Goal: Information Seeking & Learning: Learn about a topic

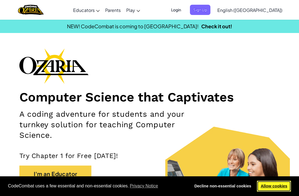
click at [283, 191] on link "Allow cookies" at bounding box center [274, 186] width 34 height 11
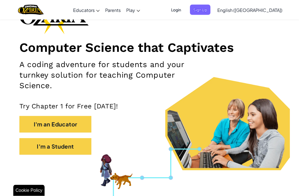
click at [76, 152] on button "I'm a Student" at bounding box center [55, 146] width 72 height 17
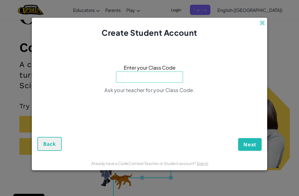
scroll to position [49, 0]
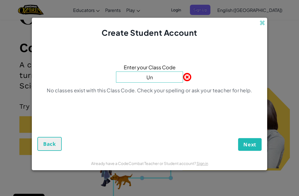
type input "U"
type input "underhouseshare"
click at [221, 80] on div "Enter your Class Code underhouseshare No classes exist with this Class Code. Ch…" at bounding box center [149, 80] width 224 height 73
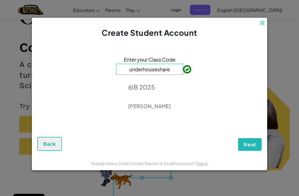
click at [252, 148] on span "Next" at bounding box center [250, 144] width 13 height 7
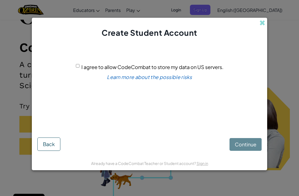
click at [76, 68] on input "I agree to allow CodeCombat to store my data on US servers." at bounding box center [78, 66] width 4 height 4
checkbox input "true"
click at [251, 147] on span "Continue" at bounding box center [246, 144] width 22 height 6
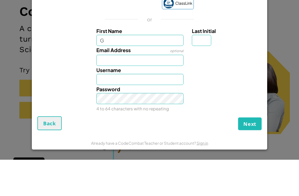
scroll to position [86, 0]
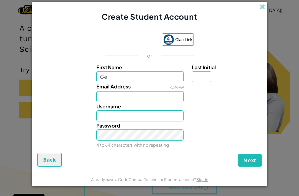
type input "G"
click at [201, 82] on input "Last Initial" at bounding box center [201, 76] width 19 height 11
type input "G"
type input "b"
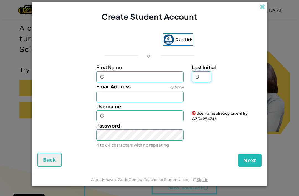
type input "B"
click at [150, 121] on input "G" at bounding box center [140, 115] width 88 height 11
click at [121, 121] on input "GB" at bounding box center [140, 115] width 88 height 11
type input "G"
type input "E"
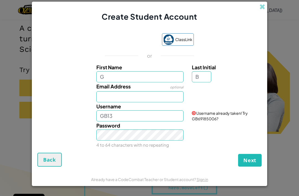
click at [138, 137] on div "Password 4 to 64 characters with no repeating" at bounding box center [140, 134] width 96 height 27
click at [150, 121] on input "GB13" at bounding box center [140, 115] width 88 height 11
click at [168, 121] on input "GB12345" at bounding box center [140, 115] width 88 height 11
click at [145, 121] on input "GB3" at bounding box center [140, 115] width 88 height 11
type input "GB2015"
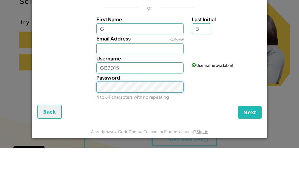
scroll to position [134, 0]
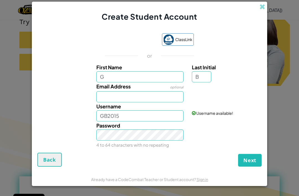
click at [255, 163] on span "Next" at bounding box center [250, 160] width 13 height 7
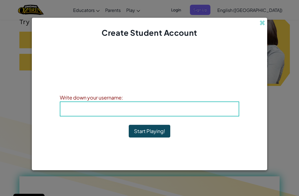
click at [221, 113] on h4 "Username : GB2015" at bounding box center [149, 109] width 167 height 8
click at [191, 113] on h4 "Username : GB2015" at bounding box center [149, 109] width 167 height 8
click at [112, 116] on div "Username : GB2015" at bounding box center [150, 108] width 180 height 15
click at [156, 137] on button "Start Playing!" at bounding box center [150, 131] width 42 height 13
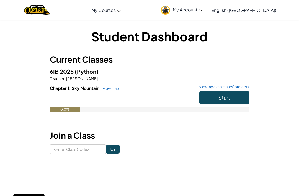
click at [232, 98] on button "Start" at bounding box center [224, 97] width 50 height 13
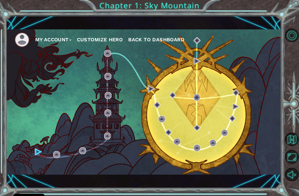
click at [116, 38] on button "Customize Hero" at bounding box center [100, 39] width 46 height 8
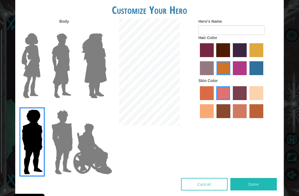
click at [214, 118] on label "tacao skin color" at bounding box center [207, 111] width 14 height 14
click at [264, 102] on input "tacao skin color" at bounding box center [264, 102] width 0 height 0
radio input "true"
click at [250, 100] on label "sandy beach skin color" at bounding box center [257, 93] width 14 height 14
click at [248, 102] on input "sandy beach skin color" at bounding box center [248, 102] width 0 height 0
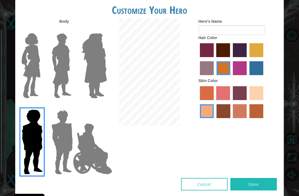
radio input "true"
click at [99, 84] on img at bounding box center [94, 65] width 30 height 69
click at [101, 30] on input "Hero Amethyst" at bounding box center [101, 30] width 0 height 0
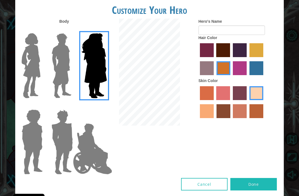
click at [41, 91] on img at bounding box center [30, 65] width 23 height 69
click at [41, 30] on input "Hero Connie" at bounding box center [41, 30] width 0 height 0
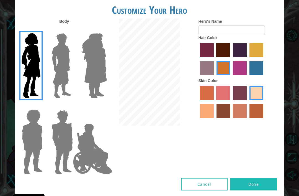
click at [230, 57] on label "maroon hair color" at bounding box center [223, 50] width 14 height 14
click at [215, 59] on input "maroon hair color" at bounding box center [215, 59] width 0 height 0
radio input "true"
click at [250, 75] on label "lachmara hair color" at bounding box center [257, 68] width 14 height 14
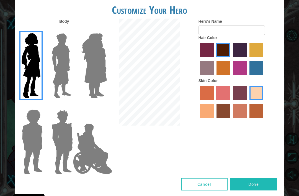
click at [248, 77] on input "lachmara hair color" at bounding box center [248, 77] width 0 height 0
radio input "true"
click at [230, 57] on label "maroon hair color" at bounding box center [223, 50] width 14 height 14
click at [215, 59] on input "maroon hair color" at bounding box center [215, 59] width 0 height 0
radio input "true"
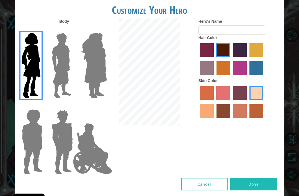
scroll to position [0, 0]
click at [241, 35] on input "Hero's Name" at bounding box center [232, 29] width 66 height 9
click at [250, 75] on label "lachmara hair color" at bounding box center [257, 68] width 14 height 14
click at [248, 77] on input "lachmara hair color" at bounding box center [248, 77] width 0 height 0
radio input "true"
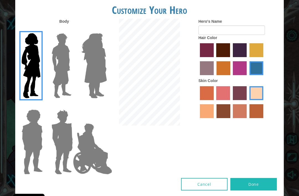
click at [230, 57] on label "maroon hair color" at bounding box center [223, 50] width 14 height 14
click at [215, 59] on input "maroon hair color" at bounding box center [215, 59] width 0 height 0
radio input "true"
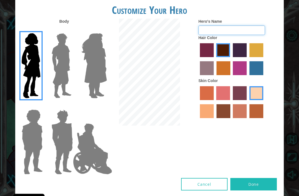
click at [251, 35] on input "Hero's Name" at bounding box center [232, 29] width 66 height 9
click at [247, 75] on label "medium red violet hair color" at bounding box center [240, 68] width 14 height 14
click at [231, 77] on input "medium red violet hair color" at bounding box center [231, 77] width 0 height 0
radio input "true"
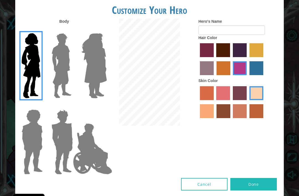
click at [230, 57] on label "maroon hair color" at bounding box center [223, 50] width 14 height 14
click at [215, 59] on input "maroon hair color" at bounding box center [215, 59] width 0 height 0
radio input "true"
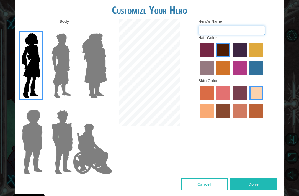
click at [252, 35] on input "Hero's Name" at bounding box center [232, 29] width 66 height 9
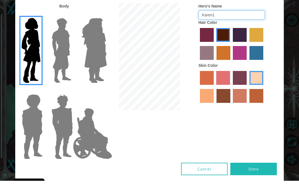
scroll to position [18, 0]
type input "Karen1"
click at [263, 178] on button "Done" at bounding box center [254, 184] width 47 height 12
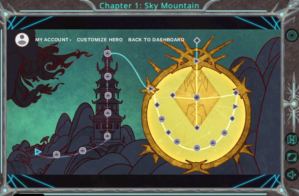
click at [58, 40] on button "My Account" at bounding box center [53, 39] width 36 height 8
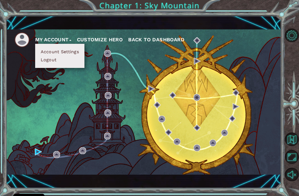
click at [55, 122] on div "My Account Account Settings Logout Customize Hero Back to Dashboard" at bounding box center [143, 101] width 275 height 145
click at [46, 157] on div "My Account Account Settings Logout Customize Hero Back to Dashboard" at bounding box center [143, 101] width 275 height 145
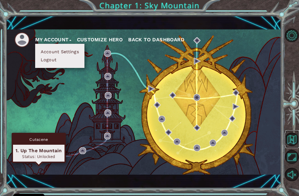
click at [291, 146] on button "Back to Map" at bounding box center [292, 139] width 14 height 14
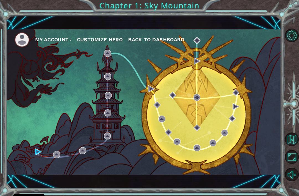
click at [297, 163] on button "Maximize Browser" at bounding box center [292, 157] width 14 height 14
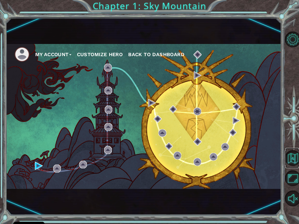
click at [298, 153] on button "Back to Map" at bounding box center [293, 158] width 16 height 16
click at [33, 161] on div "My Account Customize Hero Back to Dashboard" at bounding box center [143, 116] width 275 height 145
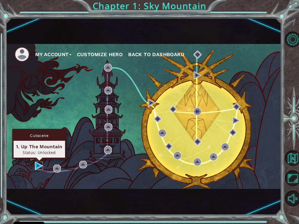
click at [35, 167] on img at bounding box center [39, 166] width 8 height 8
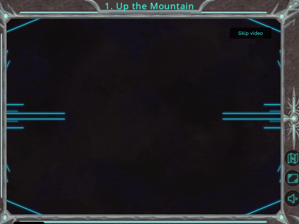
click at [243, 35] on button "Skip video" at bounding box center [251, 33] width 42 height 11
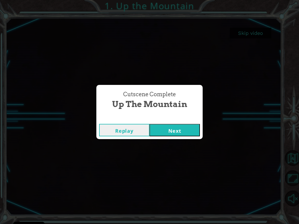
click at [186, 133] on button "Next" at bounding box center [175, 130] width 50 height 12
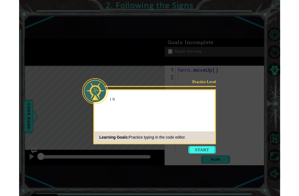
scroll to position [2, 0]
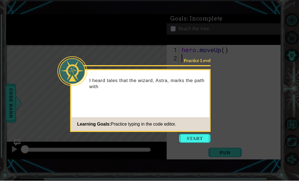
click at [203, 149] on button "Start" at bounding box center [195, 153] width 32 height 9
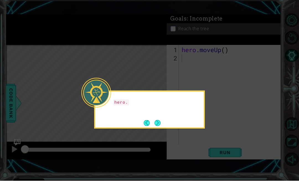
scroll to position [18, 0]
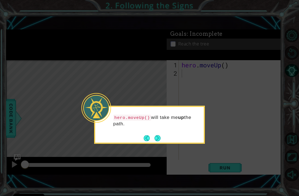
click at [161, 117] on div "hero.moveUp() will take me up the path." at bounding box center [149, 123] width 109 height 28
click at [215, 119] on icon at bounding box center [149, 98] width 299 height 196
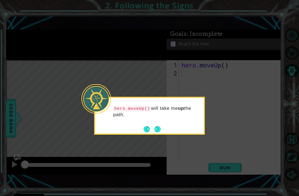
click at [156, 126] on button "Next" at bounding box center [158, 129] width 6 height 6
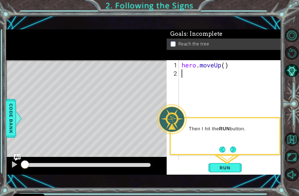
click at [232, 170] on span "Run" at bounding box center [225, 168] width 22 height 6
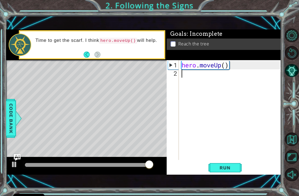
click at [233, 166] on span "Run" at bounding box center [225, 168] width 22 height 6
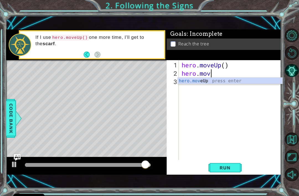
scroll to position [0, 1]
type textarea "hero.moveup"
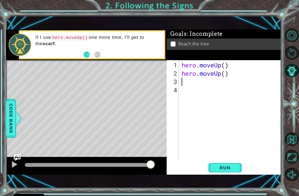
click at [227, 168] on span "Run" at bounding box center [225, 168] width 22 height 6
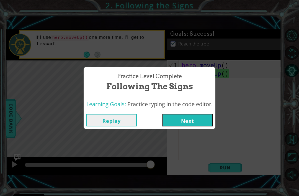
click at [205, 124] on button "Next" at bounding box center [187, 120] width 50 height 12
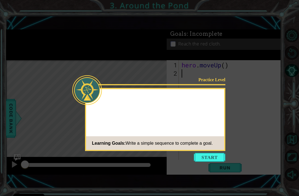
scroll to position [18, 0]
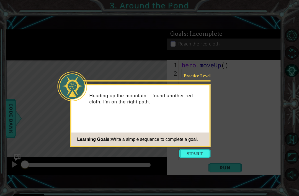
click at [200, 149] on button "Start" at bounding box center [195, 153] width 32 height 9
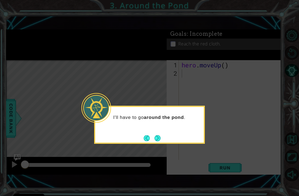
click at [157, 135] on button "Next" at bounding box center [158, 138] width 6 height 6
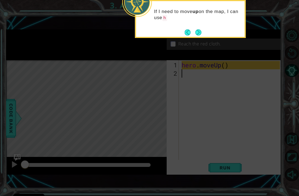
scroll to position [0, 0]
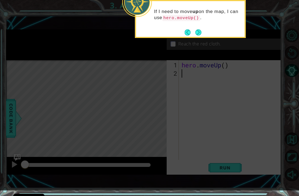
click at [199, 31] on button "Next" at bounding box center [199, 32] width 6 height 6
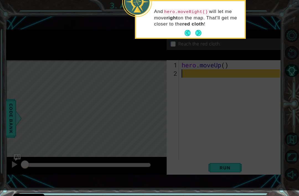
click at [201, 35] on button "Next" at bounding box center [199, 33] width 6 height 6
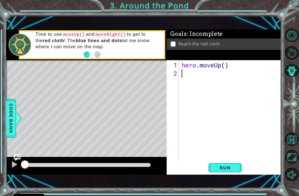
type textarea "hero.moveUp()"
click at [196, 82] on div "hero . moveUp ( )" at bounding box center [232, 119] width 102 height 116
type textarea "hero.moveUp()"
click at [186, 66] on div "hero . moveUp ( )" at bounding box center [232, 119] width 102 height 116
click at [184, 73] on div "hero . moveUp ( )" at bounding box center [232, 119] width 102 height 116
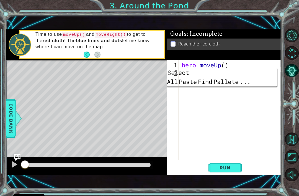
click at [229, 98] on div "hero . moveUp ( )" at bounding box center [232, 119] width 102 height 116
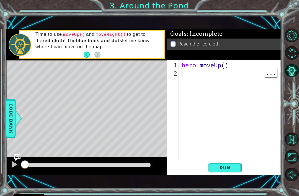
type textarea "hero.moveUp()"
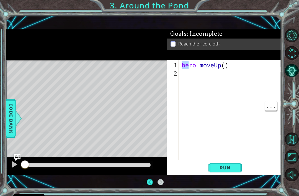
type textarea "hero.moveUp()"
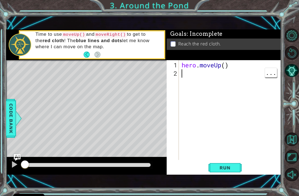
click at [181, 74] on div "hero . moveUp ( )" at bounding box center [232, 119] width 102 height 116
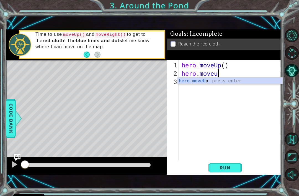
scroll to position [0, 2]
click at [233, 170] on span "Run" at bounding box center [225, 168] width 22 height 6
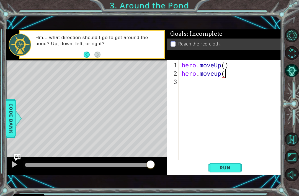
scroll to position [0, 2]
type textarea "hero.moveup()"
click at [233, 170] on span "Run" at bounding box center [225, 168] width 22 height 6
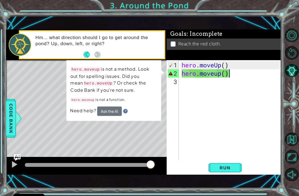
scroll to position [0, 0]
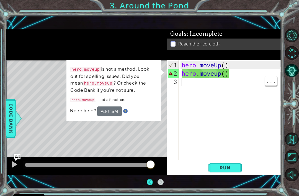
click at [167, 70] on div "1 2 3 hero . moveUp ( ) hero . moveup ( ) ההההההההההההההההההההההההההההההההההההה…" at bounding box center [223, 110] width 113 height 100
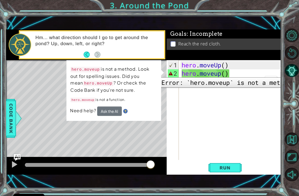
click at [171, 73] on div "2" at bounding box center [173, 73] width 11 height 8
click at [234, 72] on div "hero . moveUp ( ) hero . moveup ( )" at bounding box center [232, 119] width 102 height 116
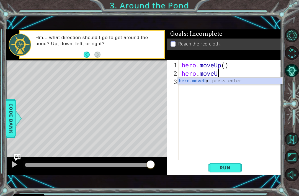
scroll to position [0, 2]
click at [236, 171] on button "Run" at bounding box center [225, 167] width 33 height 11
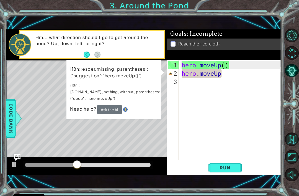
click at [111, 106] on button "Ask the AI" at bounding box center [109, 109] width 25 height 10
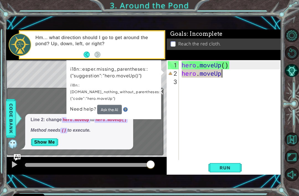
click at [52, 139] on button "Show Me" at bounding box center [45, 142] width 28 height 9
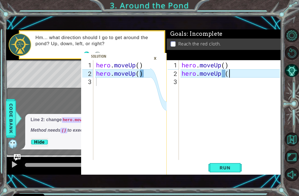
scroll to position [0, 2]
click at [232, 167] on span "Run" at bounding box center [225, 168] width 22 height 6
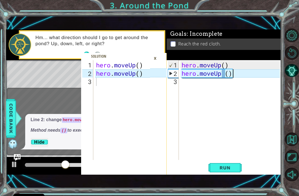
click at [155, 60] on div "×" at bounding box center [155, 57] width 9 height 9
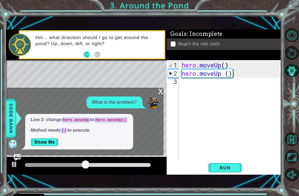
click at [161, 93] on div "x" at bounding box center [160, 91] width 5 height 6
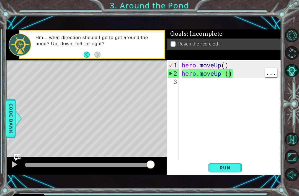
click at [231, 73] on div "hero . moveUp ( ) hero . moveUp ( )" at bounding box center [232, 119] width 102 height 116
click at [231, 70] on div "hero . moveUp ( ) hero . moveUp ( )" at bounding box center [232, 119] width 102 height 116
click at [234, 73] on div "hero . moveUp ( ) hero . moveUp ( )" at bounding box center [232, 119] width 102 height 116
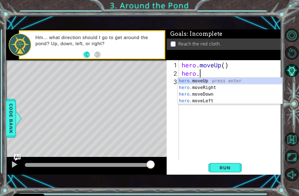
scroll to position [0, 0]
type textarea "h"
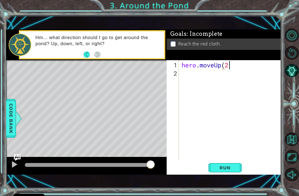
scroll to position [0, 2]
type textarea "hero.moveUp(2)"
click at [230, 169] on span "Run" at bounding box center [225, 168] width 22 height 6
click at [230, 168] on span "Run" at bounding box center [225, 168] width 22 height 6
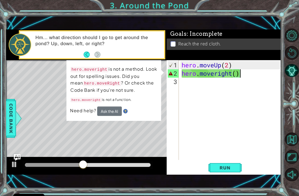
click at [110, 114] on button "Ask the AI" at bounding box center [109, 110] width 25 height 9
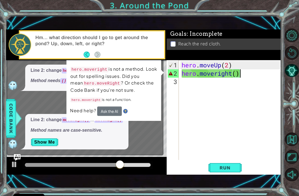
click at [44, 143] on button "Show Me" at bounding box center [45, 142] width 28 height 9
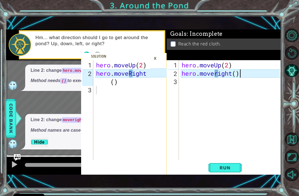
click at [213, 73] on div "hero . moveUp ( 2 ) hero . moveright ( )" at bounding box center [232, 119] width 102 height 116
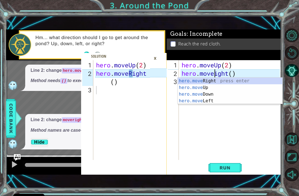
scroll to position [0, 2]
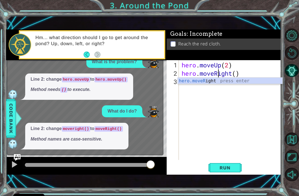
type textarea "hero.moveRight()"
click at [227, 170] on span "Run" at bounding box center [225, 168] width 22 height 6
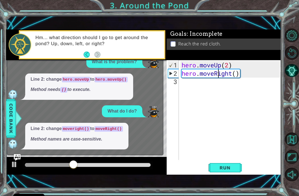
click at [12, 164] on div at bounding box center [14, 164] width 7 height 7
click at [157, 68] on img at bounding box center [153, 62] width 11 height 11
click at [178, 83] on div "3" at bounding box center [173, 82] width 11 height 8
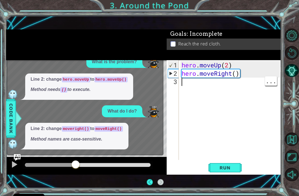
click at [178, 82] on div "3" at bounding box center [173, 82] width 11 height 8
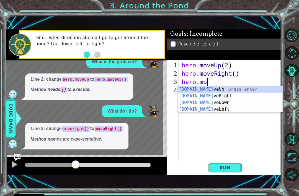
scroll to position [0, 1]
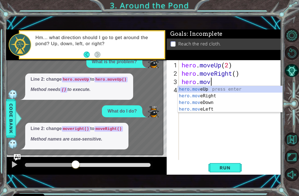
type textarea "hero.move"
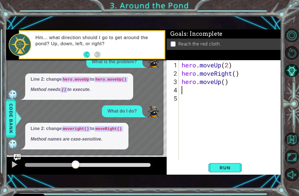
click at [232, 166] on span "Run" at bounding box center [225, 168] width 22 height 6
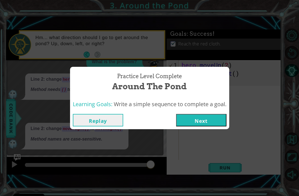
click at [219, 118] on button "Next" at bounding box center [201, 120] width 50 height 12
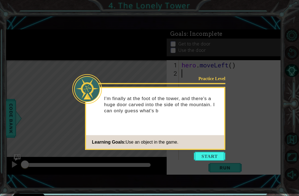
click at [216, 156] on button "Start" at bounding box center [210, 156] width 32 height 9
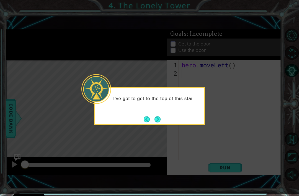
click at [157, 119] on button "Next" at bounding box center [158, 119] width 6 height 6
click at [158, 120] on button "Next" at bounding box center [158, 119] width 6 height 6
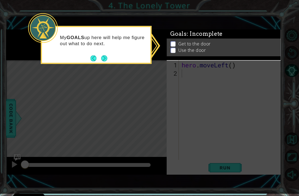
click at [103, 57] on button "Next" at bounding box center [104, 58] width 6 height 6
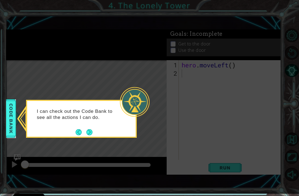
click at [91, 132] on button "Next" at bounding box center [89, 132] width 6 height 6
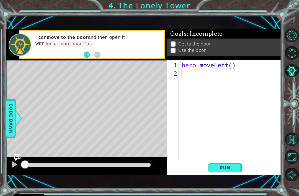
click at [226, 169] on span "Run" at bounding box center [225, 168] width 22 height 6
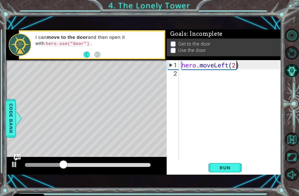
scroll to position [0, 2]
type textarea "hero.moveLeft(2)"
click at [230, 168] on span "Run" at bounding box center [225, 168] width 22 height 6
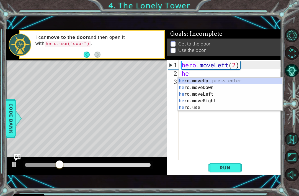
scroll to position [0, 0]
type textarea "hero"
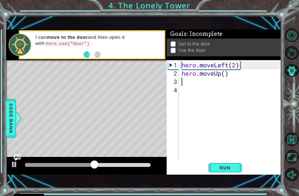
click at [238, 171] on button "Run" at bounding box center [225, 167] width 33 height 11
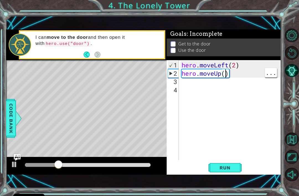
type textarea "hero.moveUp(2)"
click at [222, 170] on span "Run" at bounding box center [225, 168] width 22 height 6
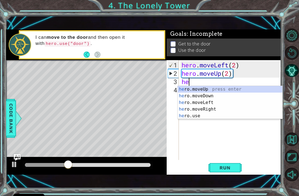
type textarea "her"
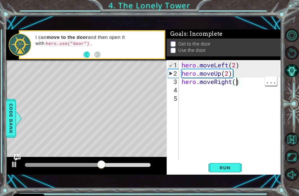
scroll to position [0, 2]
type textarea "hero.moveRight(2)"
click at [231, 167] on span "Run" at bounding box center [225, 168] width 22 height 6
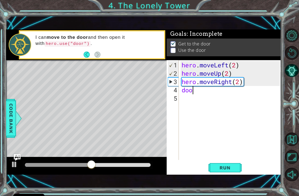
scroll to position [0, 0]
click at [231, 168] on span "Run" at bounding box center [225, 168] width 22 height 6
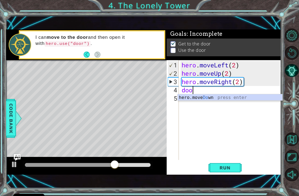
scroll to position [0, 0]
type textarea "d"
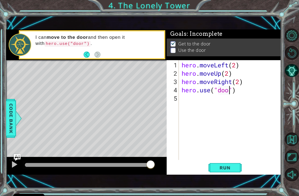
scroll to position [0, 2]
type textarea "hero.use("door")"
click at [220, 170] on span "Run" at bounding box center [225, 168] width 22 height 6
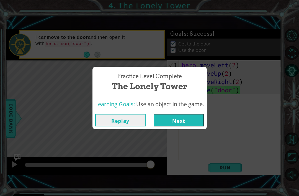
click at [196, 121] on button "Next" at bounding box center [179, 120] width 50 height 12
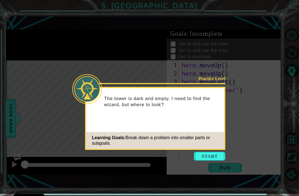
click at [215, 156] on button "Start" at bounding box center [210, 156] width 32 height 9
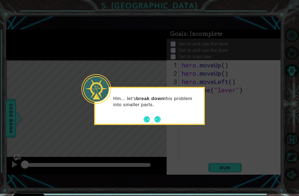
click at [158, 118] on button "Next" at bounding box center [158, 119] width 6 height 6
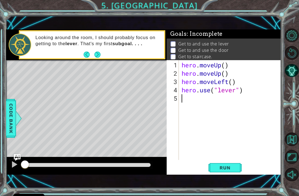
click at [236, 165] on button "Run" at bounding box center [225, 167] width 33 height 11
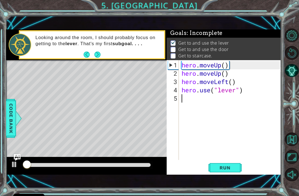
scroll to position [1, 0]
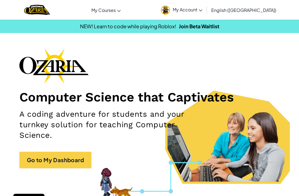
click at [170, 12] on img at bounding box center [165, 10] width 9 height 9
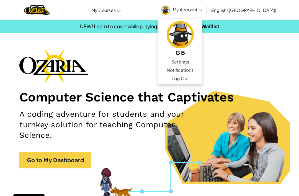
click at [194, 36] on img at bounding box center [180, 34] width 27 height 27
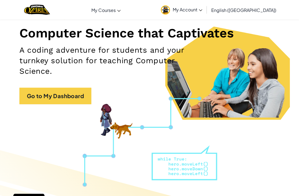
scroll to position [64, 0]
click at [49, 99] on link "Go to My Dashboard" at bounding box center [55, 96] width 72 height 17
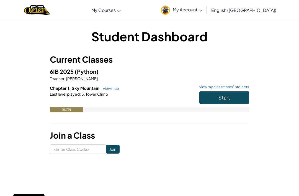
click at [213, 97] on button "Start" at bounding box center [224, 97] width 50 height 13
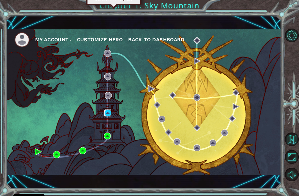
click at [111, 116] on img at bounding box center [107, 112] width 7 height 7
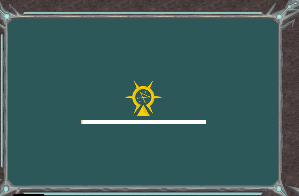
click at [108, 124] on div at bounding box center [143, 102] width 125 height 44
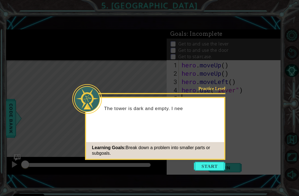
click at [214, 167] on button "Start" at bounding box center [210, 166] width 32 height 9
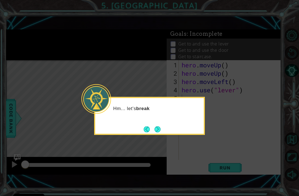
click at [155, 127] on button "Next" at bounding box center [158, 129] width 6 height 6
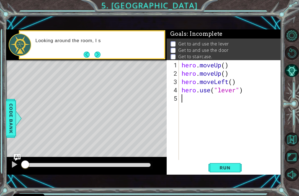
click at [233, 173] on button "Run" at bounding box center [225, 167] width 33 height 11
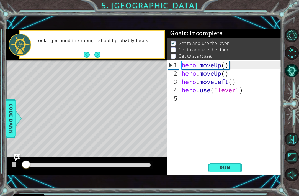
scroll to position [1, 0]
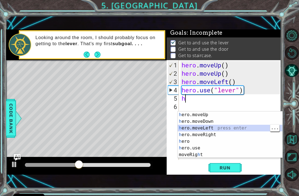
click at [96, 134] on div "Level Map" at bounding box center [134, 141] width 256 height 163
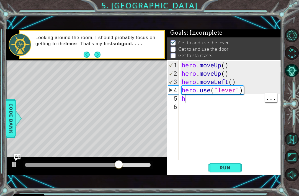
click at [188, 108] on div "hero . moveUp ( ) hero . moveUp ( ) hero . moveLeft ( ) hero . use ( "lever" ) h" at bounding box center [232, 119] width 102 height 116
type textarea "he"
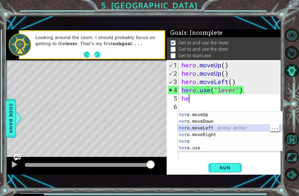
click at [252, 128] on div "he ro.moveUp press enter he ro.moveDown press enter he ro.moveLeft press enter …" at bounding box center [230, 137] width 105 height 53
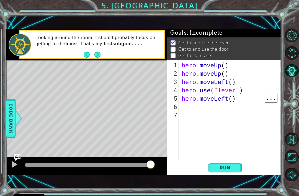
scroll to position [0, 2]
click at [225, 170] on span "Run" at bounding box center [225, 168] width 22 height 6
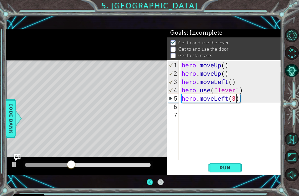
scroll to position [15, 0]
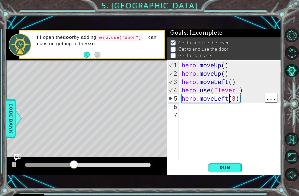
click at [230, 102] on div "hero . moveUp ( ) hero . moveUp ( ) hero . moveLeft ( ) hero . use ( "lever" ) …" at bounding box center [232, 119] width 102 height 116
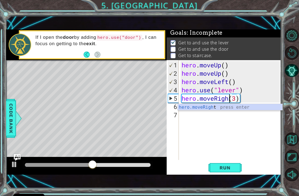
scroll to position [0, 2]
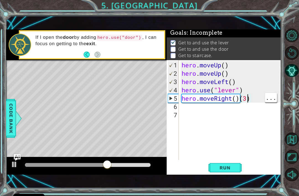
click at [249, 100] on div "hero . moveUp ( ) hero . moveUp ( ) hero . moveLeft ( ) hero . use ( "lever" ) …" at bounding box center [232, 119] width 102 height 116
click at [255, 99] on div "hero . moveUp ( ) hero . moveUp ( ) hero . moveLeft ( ) hero . use ( "lever" ) …" at bounding box center [232, 119] width 102 height 116
type textarea "hero.moveRight(3)"
click at [229, 172] on button "Run" at bounding box center [225, 167] width 33 height 11
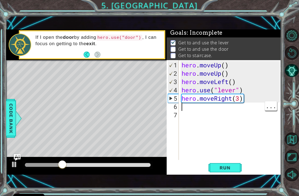
scroll to position [0, 0]
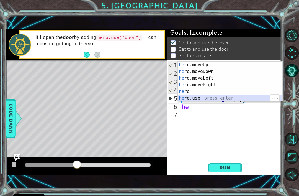
click at [217, 100] on div "he ro.moveUp press enter he ro.moveDown press enter he ro.moveLeft press enter …" at bounding box center [230, 88] width 105 height 53
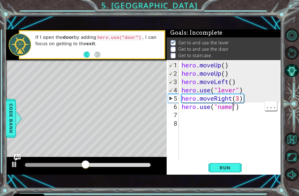
click at [232, 108] on div "hero . moveUp ( ) hero . moveUp ( ) hero . moveLeft ( ) hero . use ( "lever" ) …" at bounding box center [232, 119] width 102 height 116
type textarea "hero.use("door")"
click at [236, 168] on span "Run" at bounding box center [225, 168] width 22 height 6
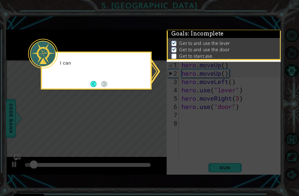
scroll to position [0, 0]
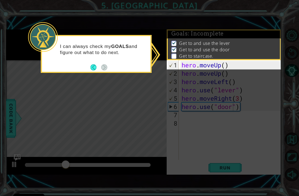
click at [147, 127] on icon at bounding box center [149, 107] width 299 height 214
click at [238, 130] on icon at bounding box center [149, 107] width 299 height 214
click at [192, 129] on icon at bounding box center [149, 107] width 299 height 214
click at [178, 59] on li "Get to staircase." at bounding box center [225, 56] width 106 height 6
click at [173, 59] on p at bounding box center [174, 55] width 5 height 5
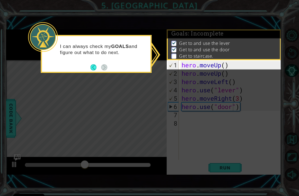
click at [178, 53] on li "Get to and use the door" at bounding box center [225, 50] width 106 height 6
click at [91, 70] on button "Back" at bounding box center [96, 67] width 11 height 6
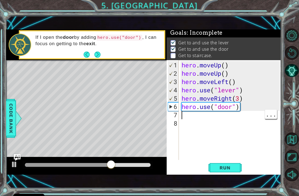
type textarea "h"
type textarea "hero.moveUp(2)"
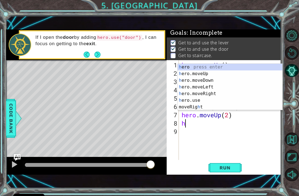
type textarea "he"
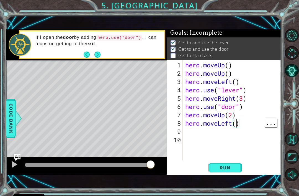
click at [236, 133] on div "hero . moveUp ( ) hero . moveUp ( ) hero . moveLeft ( ) hero . use ( "lever" ) …" at bounding box center [233, 119] width 99 height 116
type textarea "hero.moveLeft(4)"
click at [229, 173] on button "Run" at bounding box center [225, 167] width 33 height 11
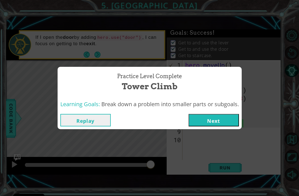
click at [210, 126] on button "Next" at bounding box center [214, 120] width 50 height 12
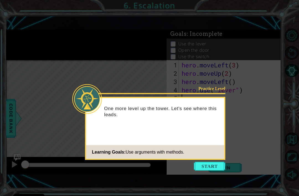
click at [214, 167] on button "Start" at bounding box center [210, 166] width 32 height 9
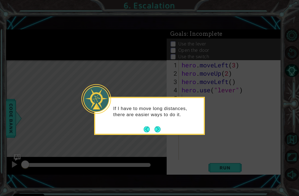
click at [160, 129] on button "Next" at bounding box center [158, 129] width 6 height 6
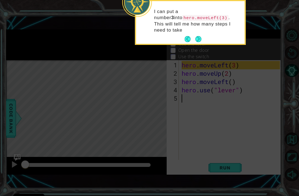
click at [200, 36] on button "Next" at bounding box center [198, 39] width 6 height 6
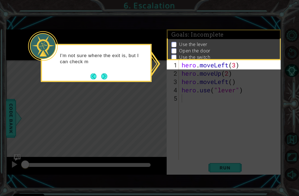
click at [101, 76] on button "Next" at bounding box center [104, 76] width 6 height 6
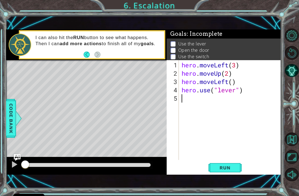
type textarea "h"
click at [230, 170] on span "Run" at bounding box center [225, 168] width 22 height 6
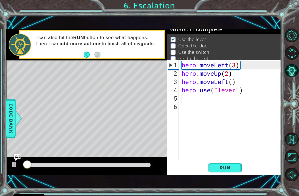
scroll to position [4, 0]
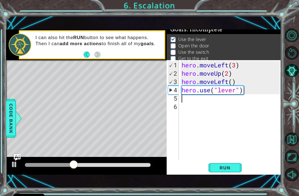
type textarea "g"
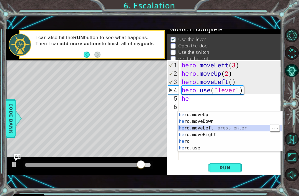
type textarea "hero.moveLeft(1)"
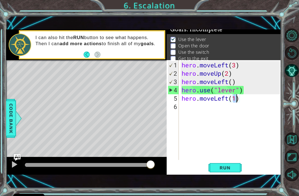
click at [233, 170] on span "Run" at bounding box center [225, 168] width 22 height 6
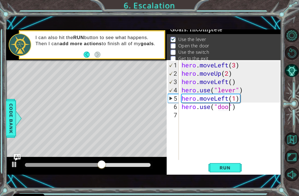
type textarea "hero.use("door")"
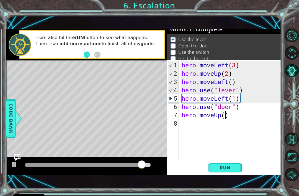
type textarea "hero.moveUp(2)"
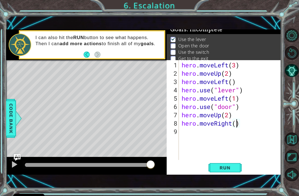
type textarea "hero.moveRight(2)"
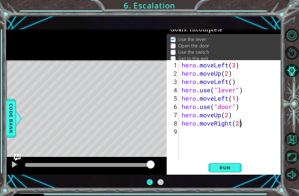
click at [188, 137] on div "hero . moveLeft ( 3 ) hero . moveUp ( 2 ) hero . moveLeft ( ) hero . use ( "lev…" at bounding box center [232, 119] width 102 height 116
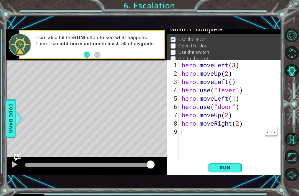
click at [183, 142] on div "hero . moveLeft ( 3 ) hero . moveUp ( 2 ) hero . moveLeft ( ) hero . use ( "lev…" at bounding box center [232, 119] width 102 height 116
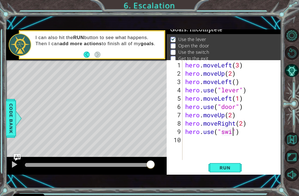
scroll to position [0, 2]
type textarea "hero.use("switch")"
click at [234, 173] on button "Run" at bounding box center [225, 167] width 33 height 11
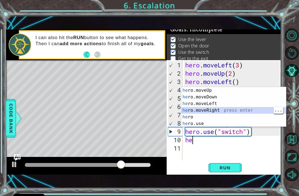
type textarea "hero.moveRight(1)"
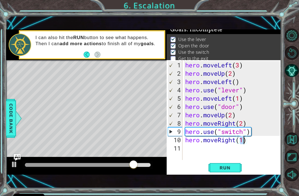
click at [234, 170] on span "Run" at bounding box center [225, 168] width 22 height 6
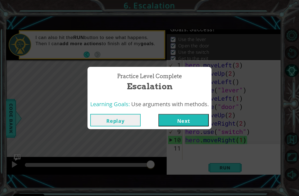
click at [194, 126] on button "Next" at bounding box center [183, 120] width 50 height 12
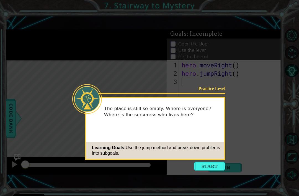
click at [220, 167] on button "Start" at bounding box center [210, 166] width 32 height 9
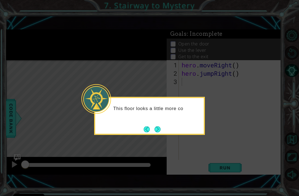
click at [158, 127] on button "Next" at bounding box center [157, 129] width 7 height 7
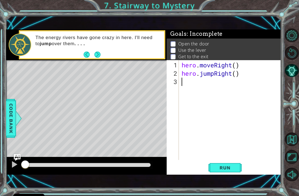
click at [233, 170] on span "Run" at bounding box center [225, 168] width 22 height 6
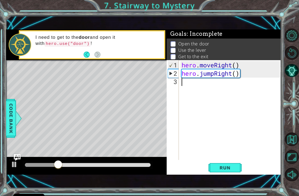
type textarea "h"
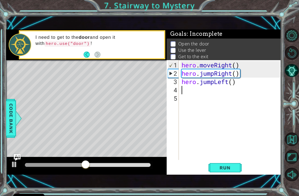
click at [234, 170] on span "Run" at bounding box center [225, 168] width 22 height 6
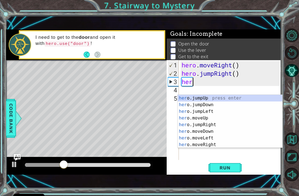
type textarea "h"
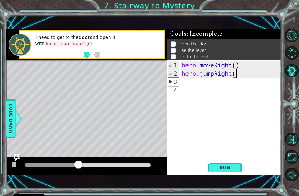
type textarea "hero.jumpRight()"
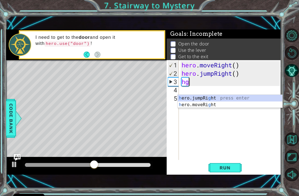
type textarea "h"
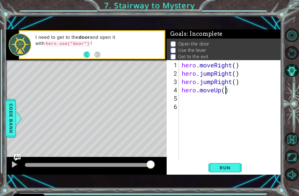
scroll to position [0, 2]
click at [235, 170] on span "Run" at bounding box center [225, 168] width 22 height 6
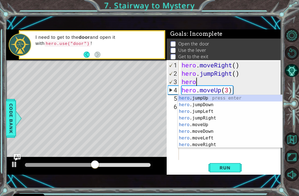
scroll to position [0, 0]
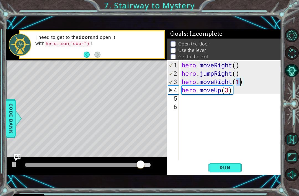
click at [237, 173] on button "Run" at bounding box center [225, 167] width 33 height 11
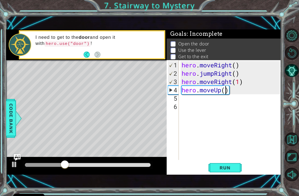
type textarea "hero.moveUp(1)"
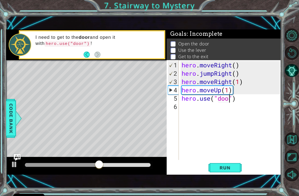
scroll to position [0, 2]
type textarea "hero.use("door")"
click at [234, 173] on button "Run" at bounding box center [225, 167] width 33 height 11
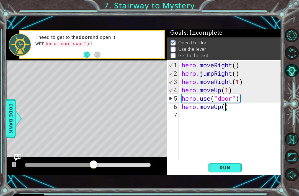
scroll to position [0, 2]
type textarea "hero.moveUp(2)"
click at [233, 170] on span "Run" at bounding box center [225, 168] width 22 height 6
